Goal: Task Accomplishment & Management: Manage account settings

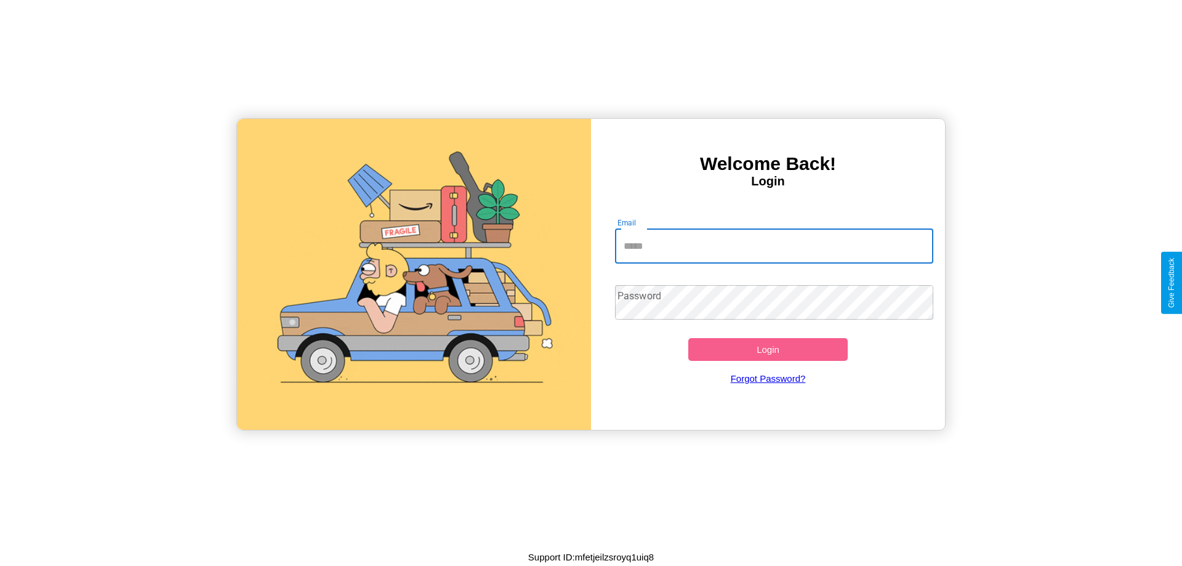
click at [774, 246] on input "Email" at bounding box center [774, 246] width 319 height 34
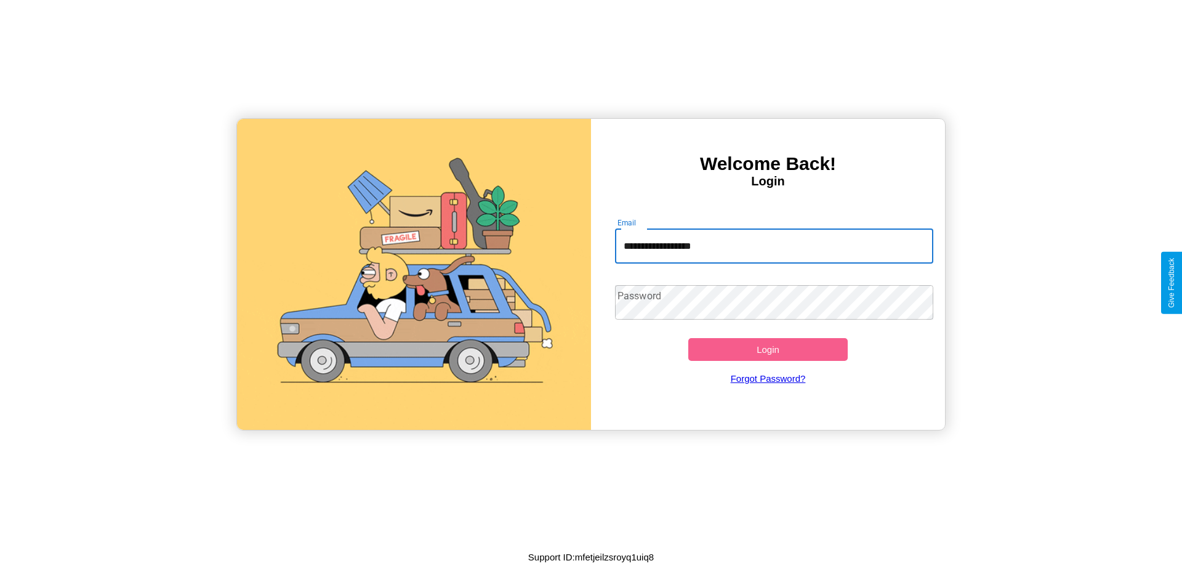
type input "**********"
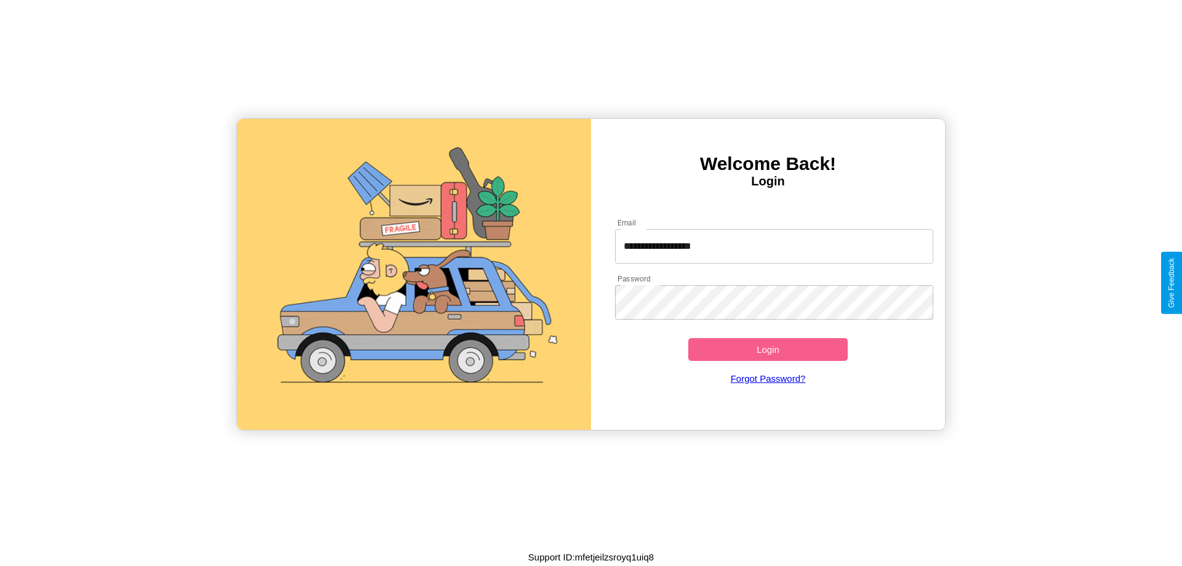
click at [768, 349] on button "Login" at bounding box center [767, 349] width 159 height 23
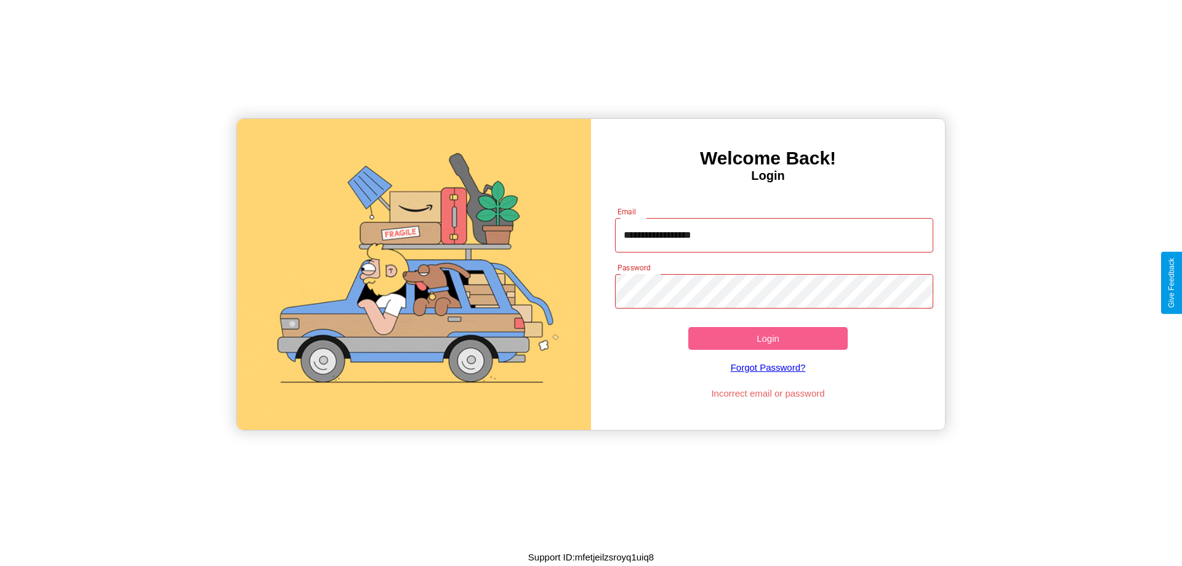
click at [768, 338] on button "Login" at bounding box center [767, 338] width 159 height 23
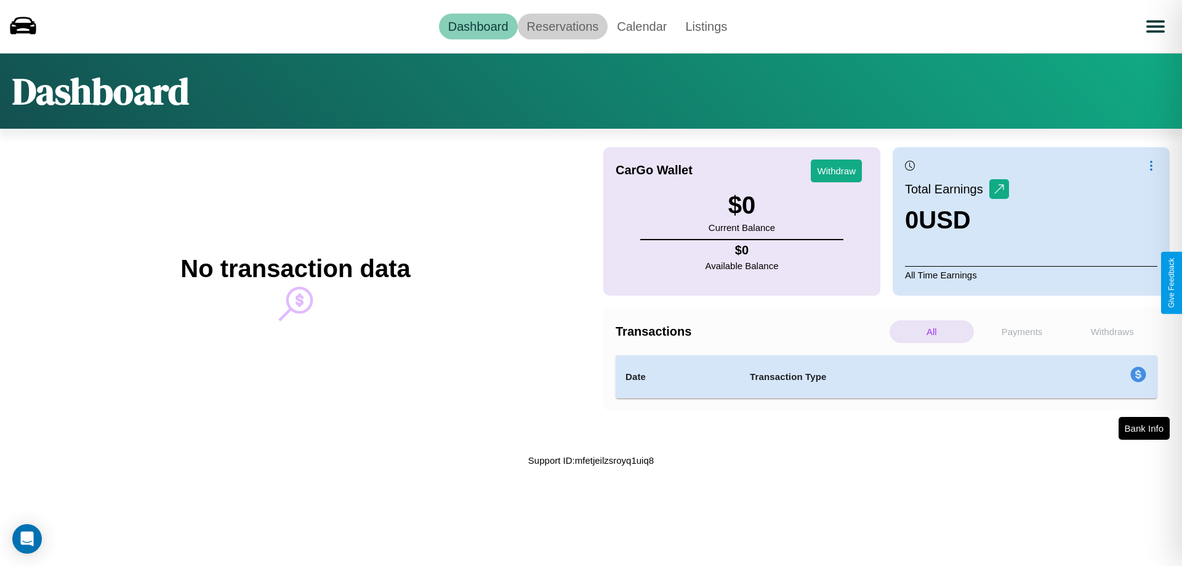
click at [562, 26] on link "Reservations" at bounding box center [563, 27] width 90 height 26
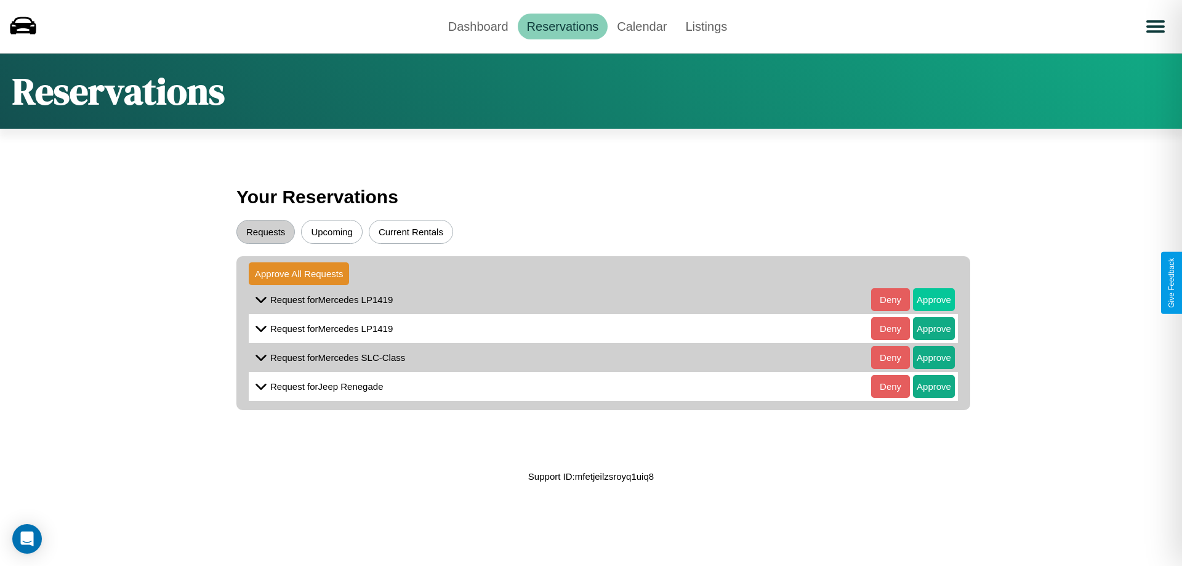
click at [924, 299] on button "Approve" at bounding box center [934, 299] width 42 height 23
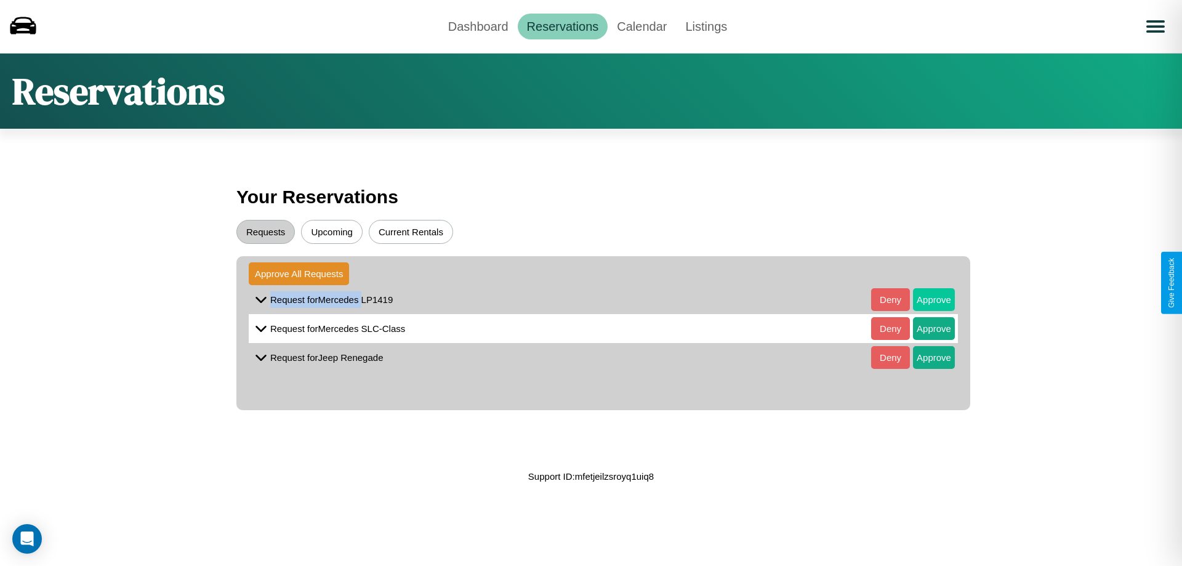
click at [924, 299] on button "Approve" at bounding box center [934, 299] width 42 height 23
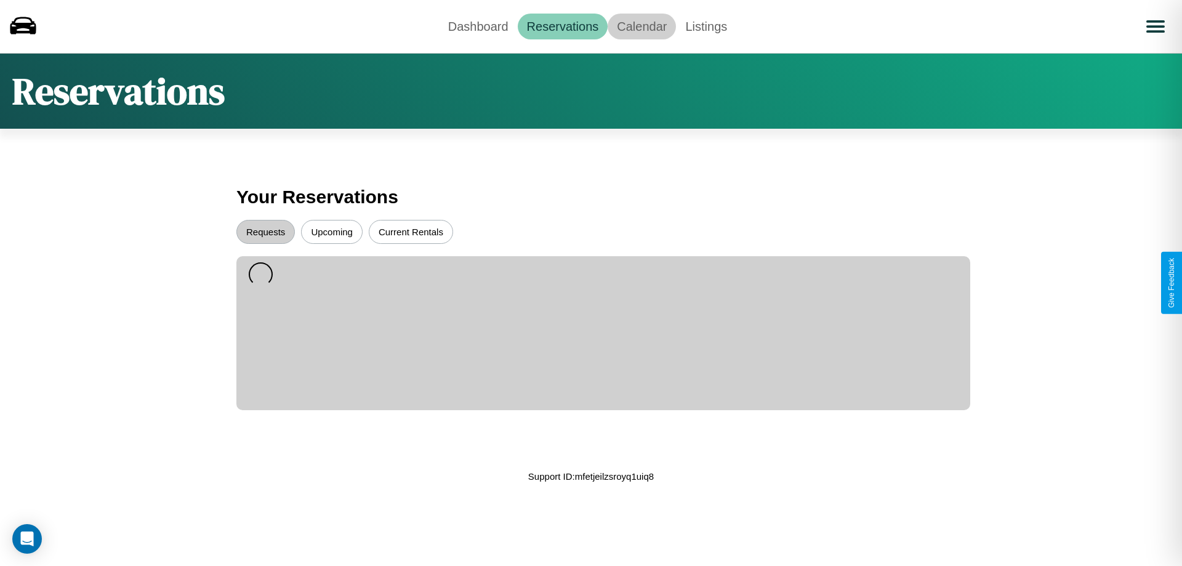
click at [641, 26] on link "Calendar" at bounding box center [642, 27] width 68 height 26
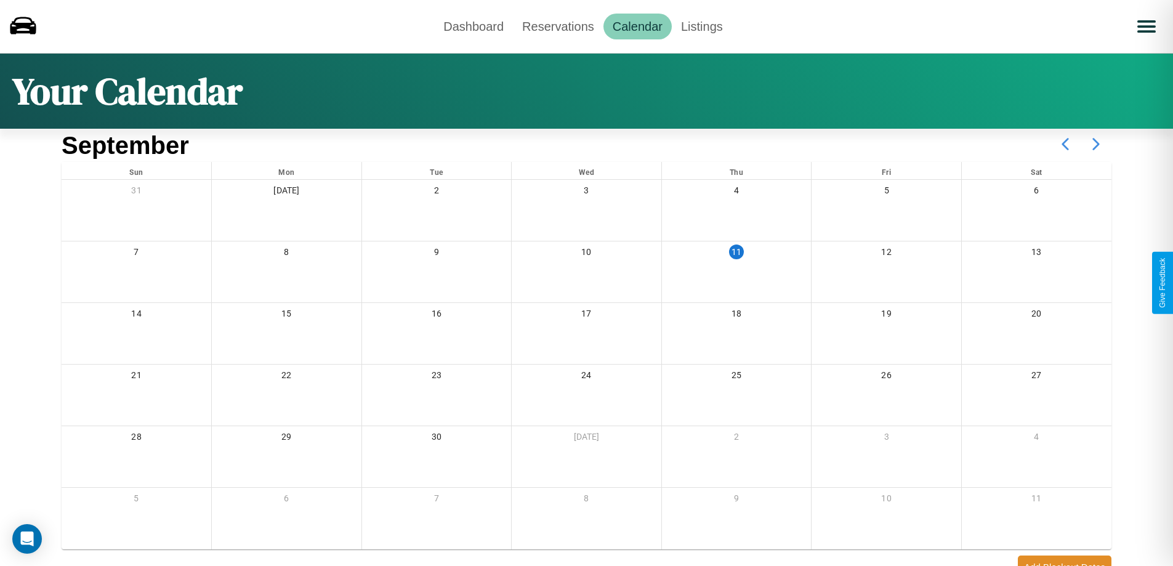
click at [1096, 144] on icon at bounding box center [1095, 144] width 31 height 31
click at [473, 26] on link "Dashboard" at bounding box center [473, 27] width 79 height 26
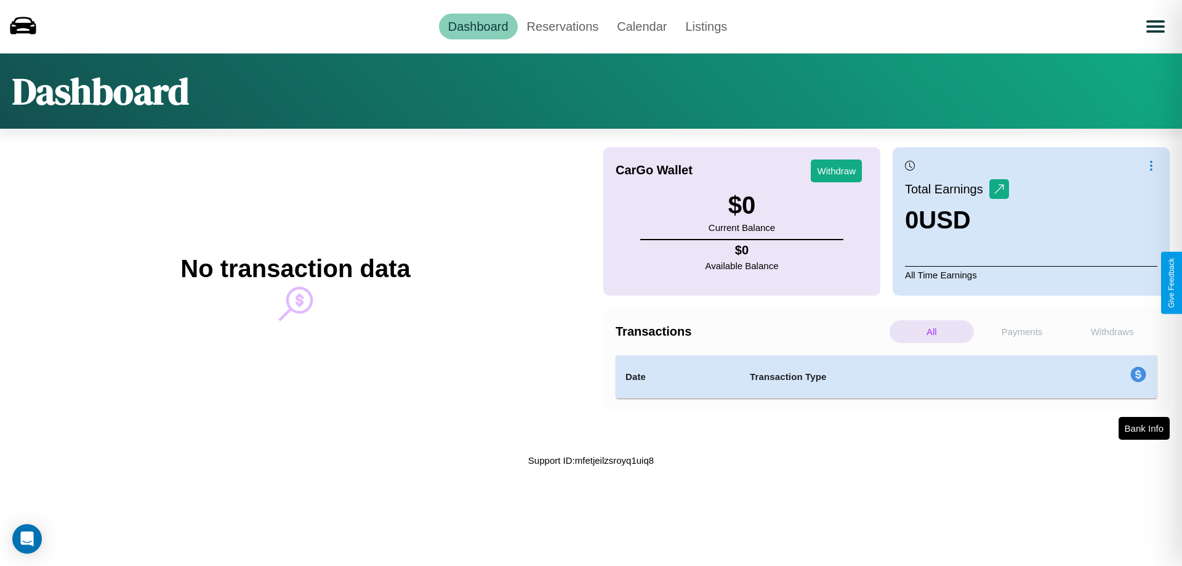
click at [1112, 331] on p "Withdraws" at bounding box center [1112, 331] width 84 height 23
click at [1022, 331] on p "Payments" at bounding box center [1022, 331] width 84 height 23
click at [1112, 331] on p "Withdraws" at bounding box center [1112, 331] width 84 height 23
